Goal: Check status: Check status

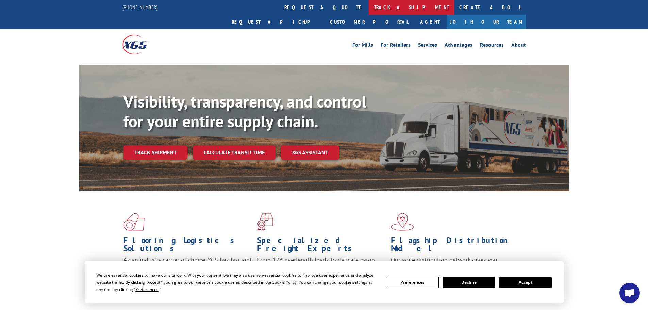
click at [369, 8] on link "track a shipment" at bounding box center [411, 7] width 85 height 15
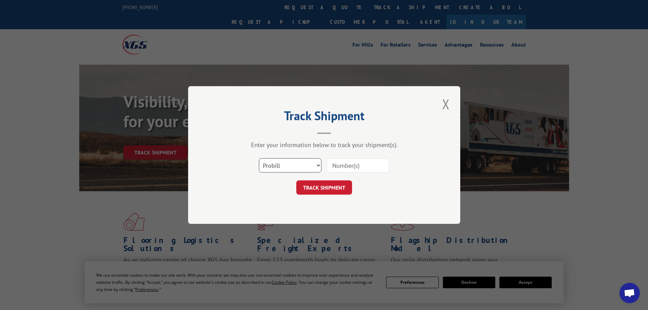
click at [303, 165] on select "Select category... Probill BOL PO" at bounding box center [290, 165] width 63 height 14
select select "bol"
click at [259, 158] on select "Select category... Probill BOL PO" at bounding box center [290, 165] width 63 height 14
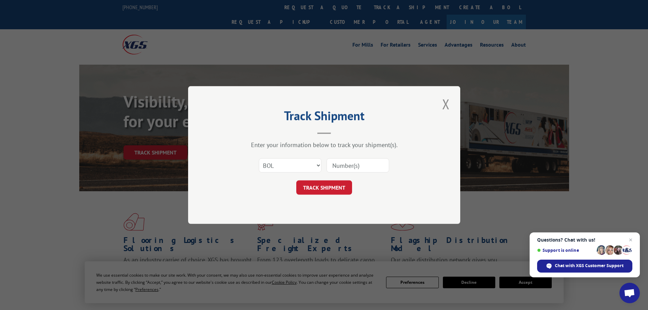
click at [352, 163] on input at bounding box center [357, 165] width 63 height 14
paste input "5955057"
type input "5955057"
click at [326, 189] on button "TRACK SHIPMENT" at bounding box center [324, 187] width 56 height 14
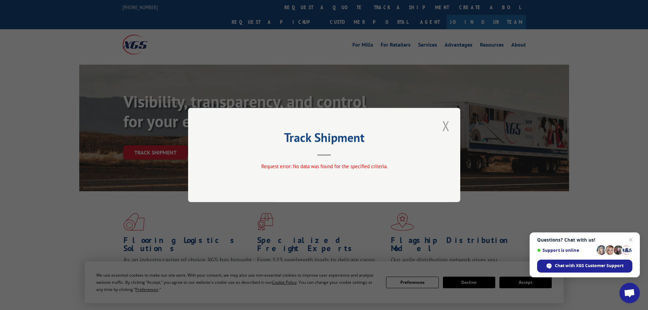
click at [443, 125] on button "Close modal" at bounding box center [446, 125] width 12 height 19
